Goal: Task Accomplishment & Management: Manage account settings

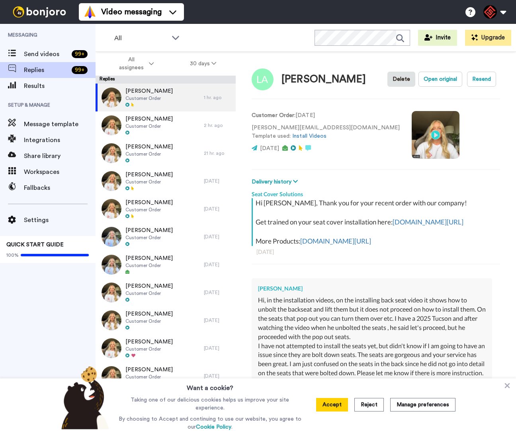
type textarea "x"
click at [506, 386] on icon at bounding box center [507, 386] width 8 height 8
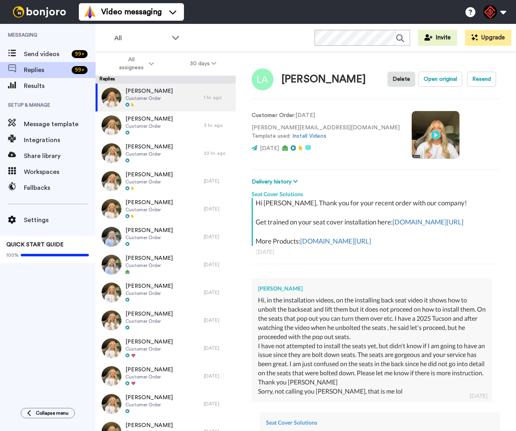
type textarea "x"
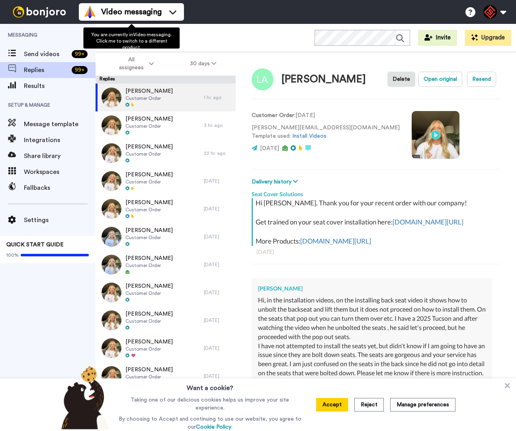
type textarea "x"
click at [502, 383] on div "Want a cookie? Taking one of our delicious cookies helps us improve your site e…" at bounding box center [258, 405] width 516 height 53
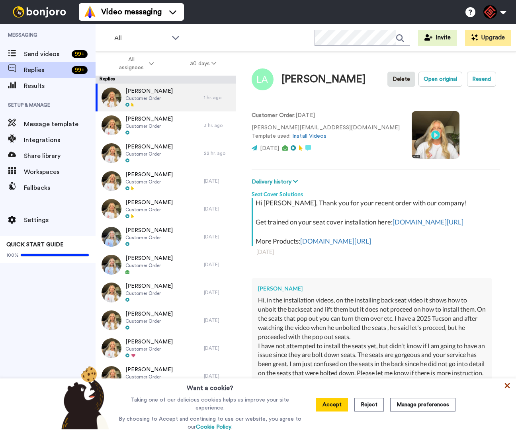
click at [505, 387] on icon at bounding box center [507, 386] width 8 height 8
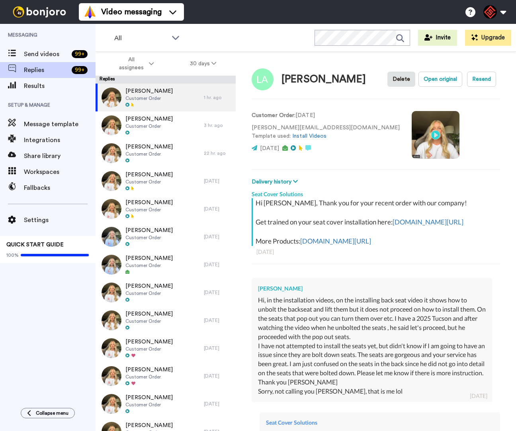
type textarea "x"
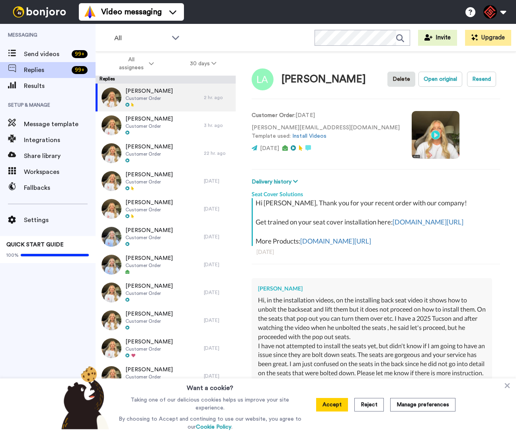
type textarea "x"
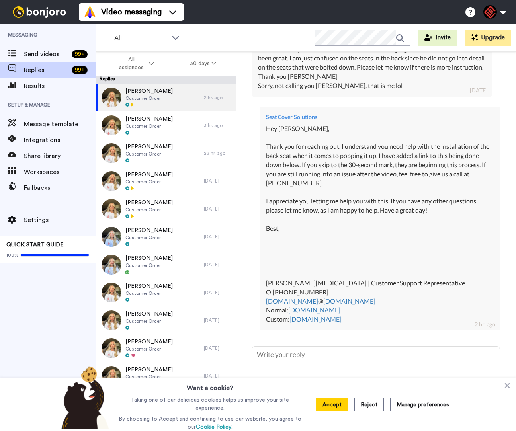
scroll to position [320, 0]
click at [508, 386] on icon at bounding box center [507, 385] width 5 height 5
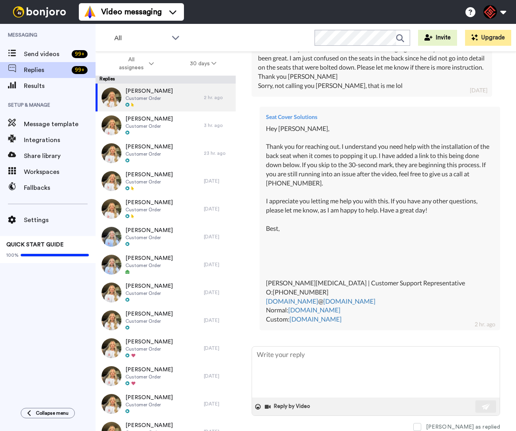
type textarea "x"
